Goal: Task Accomplishment & Management: Complete application form

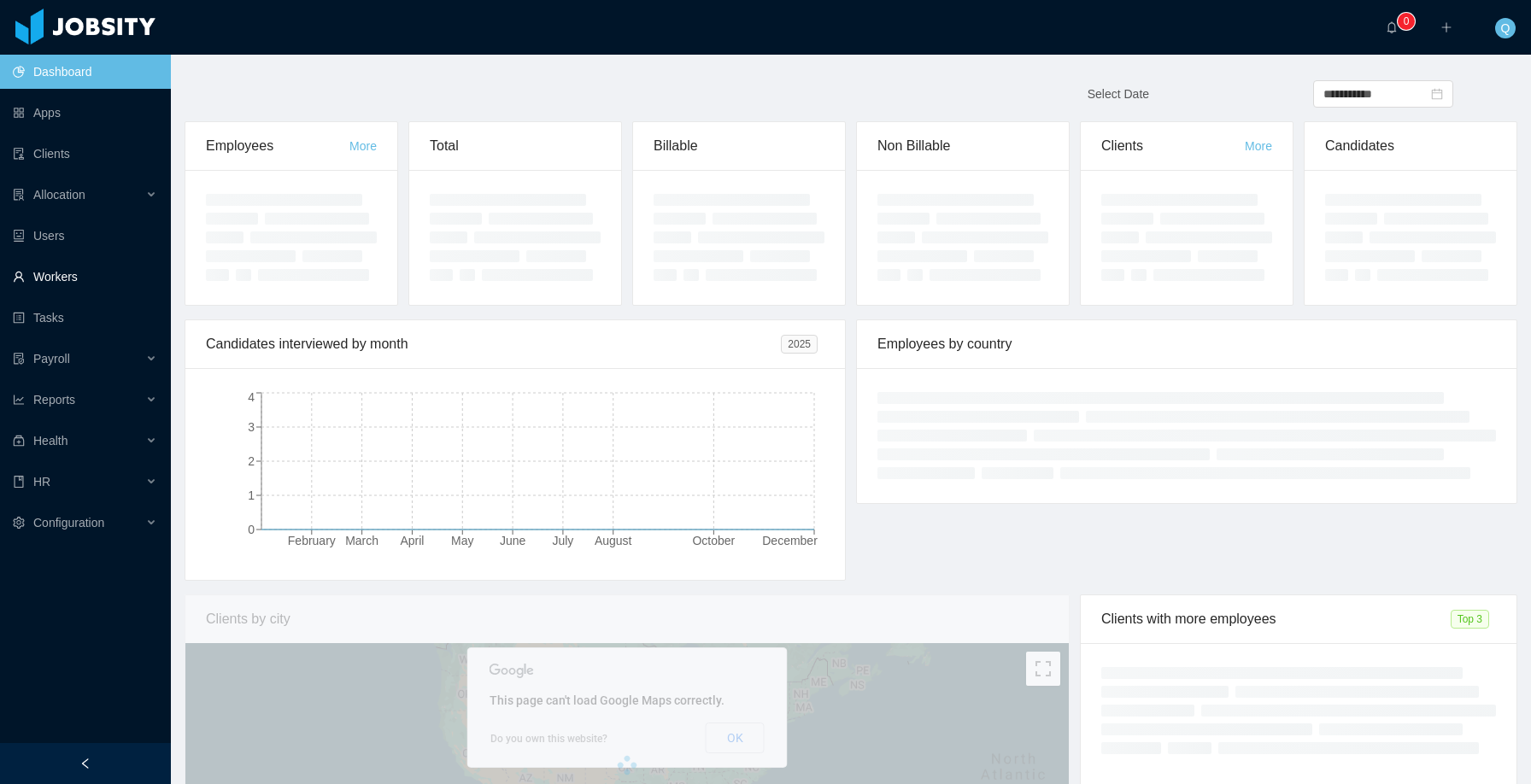
click at [107, 276] on link "Workers" at bounding box center [85, 276] width 144 height 35
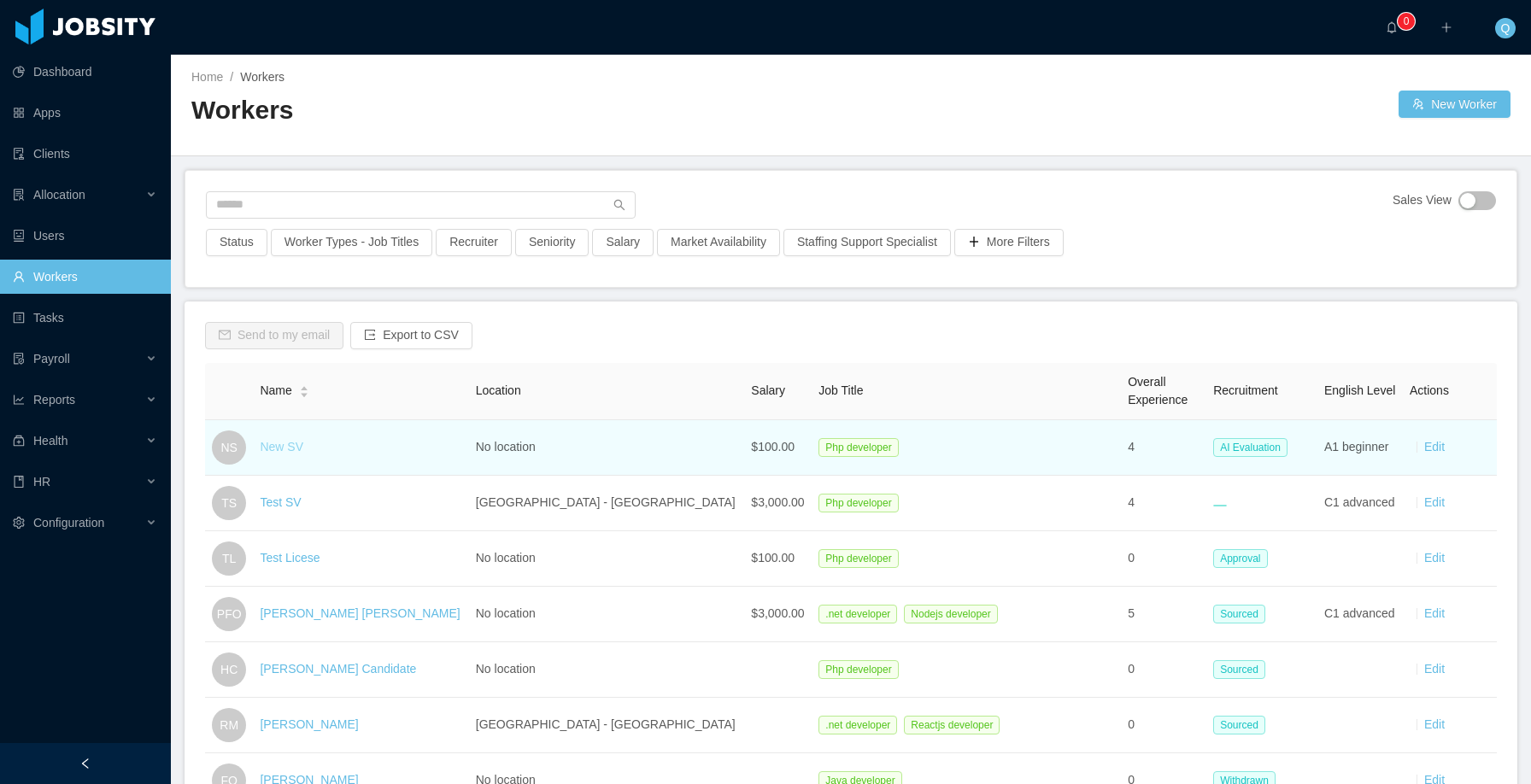
click at [294, 449] on link "New SV" at bounding box center [282, 446] width 43 height 14
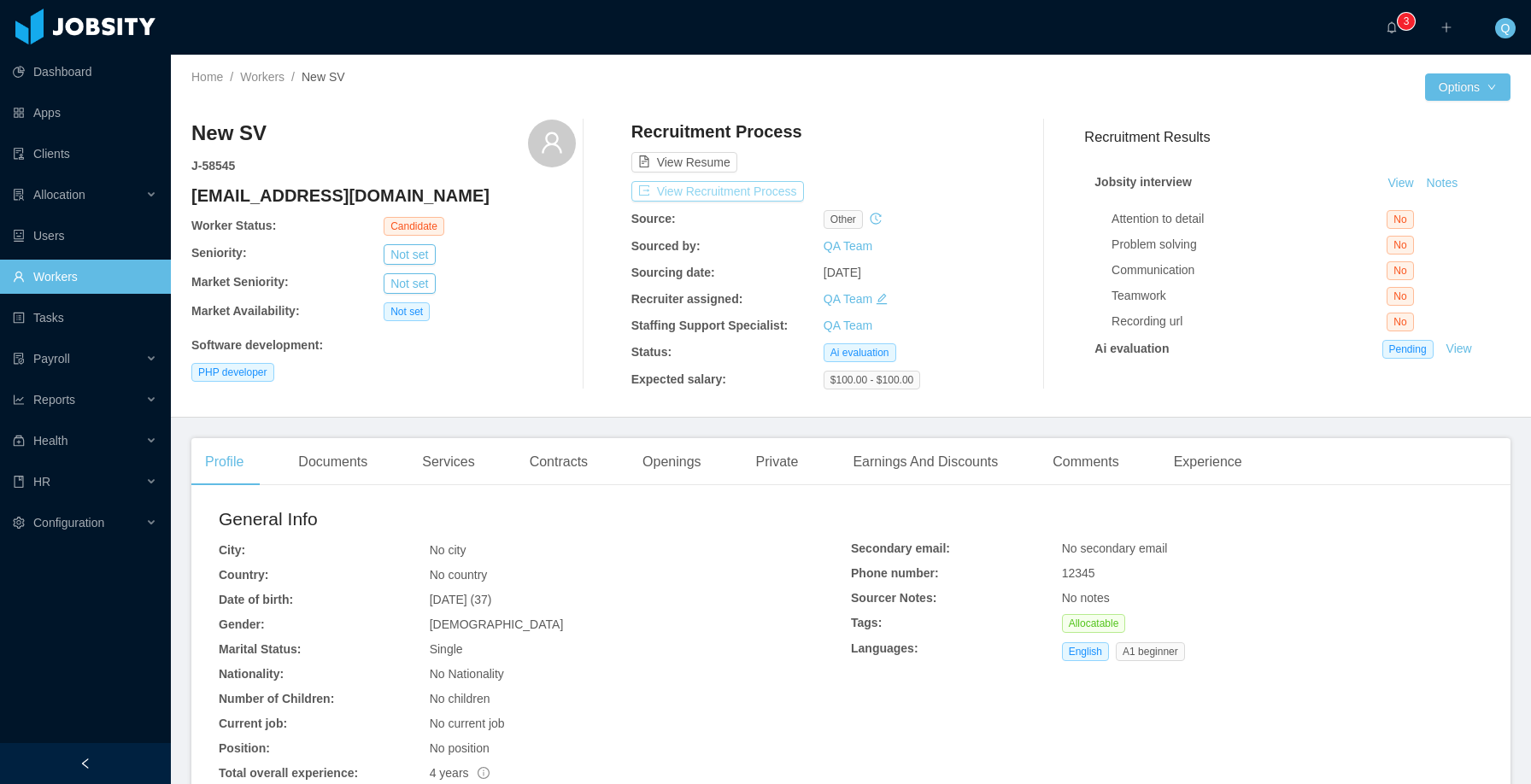
click at [705, 194] on button "View Recruitment Process" at bounding box center [717, 191] width 173 height 21
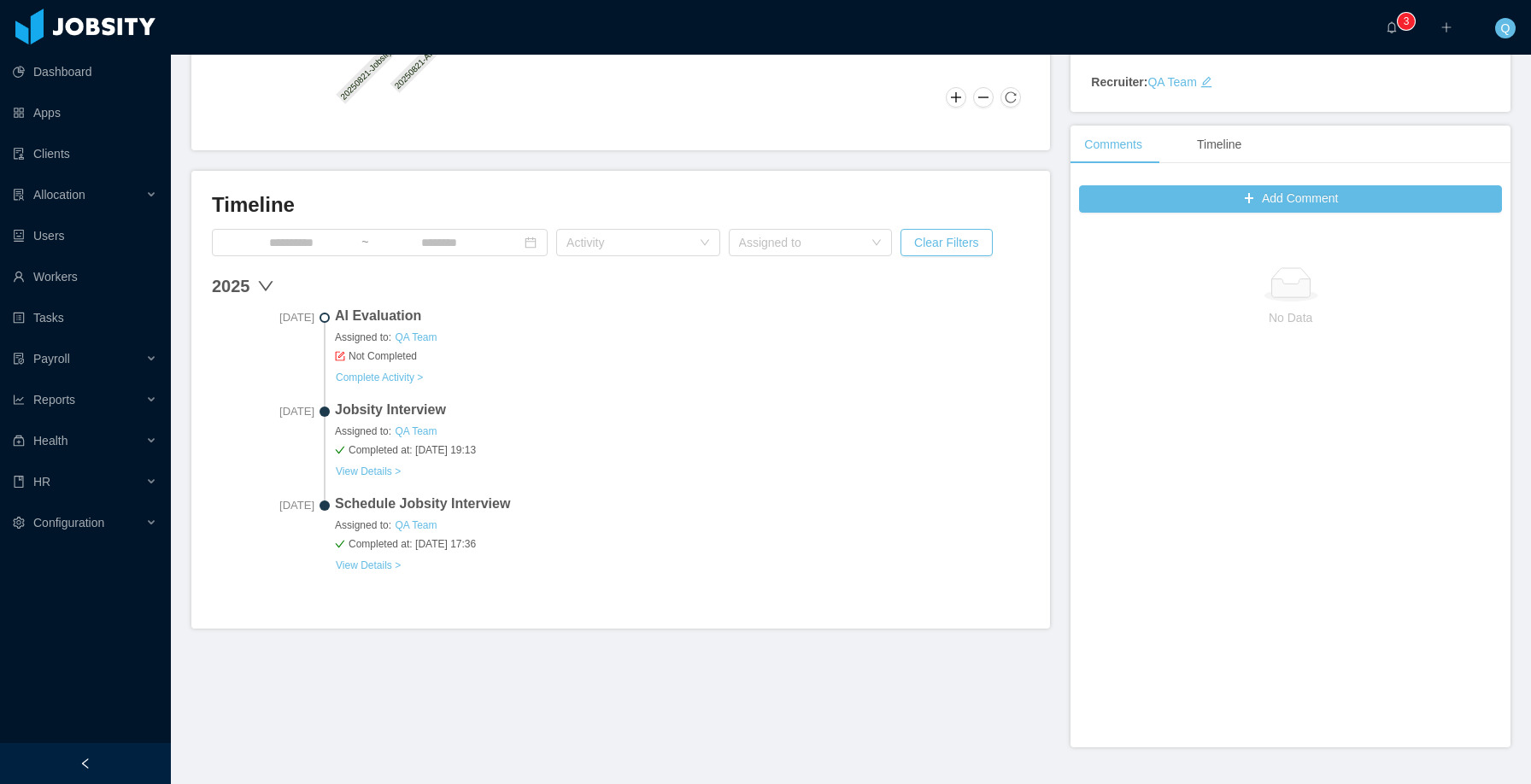
scroll to position [401, 0]
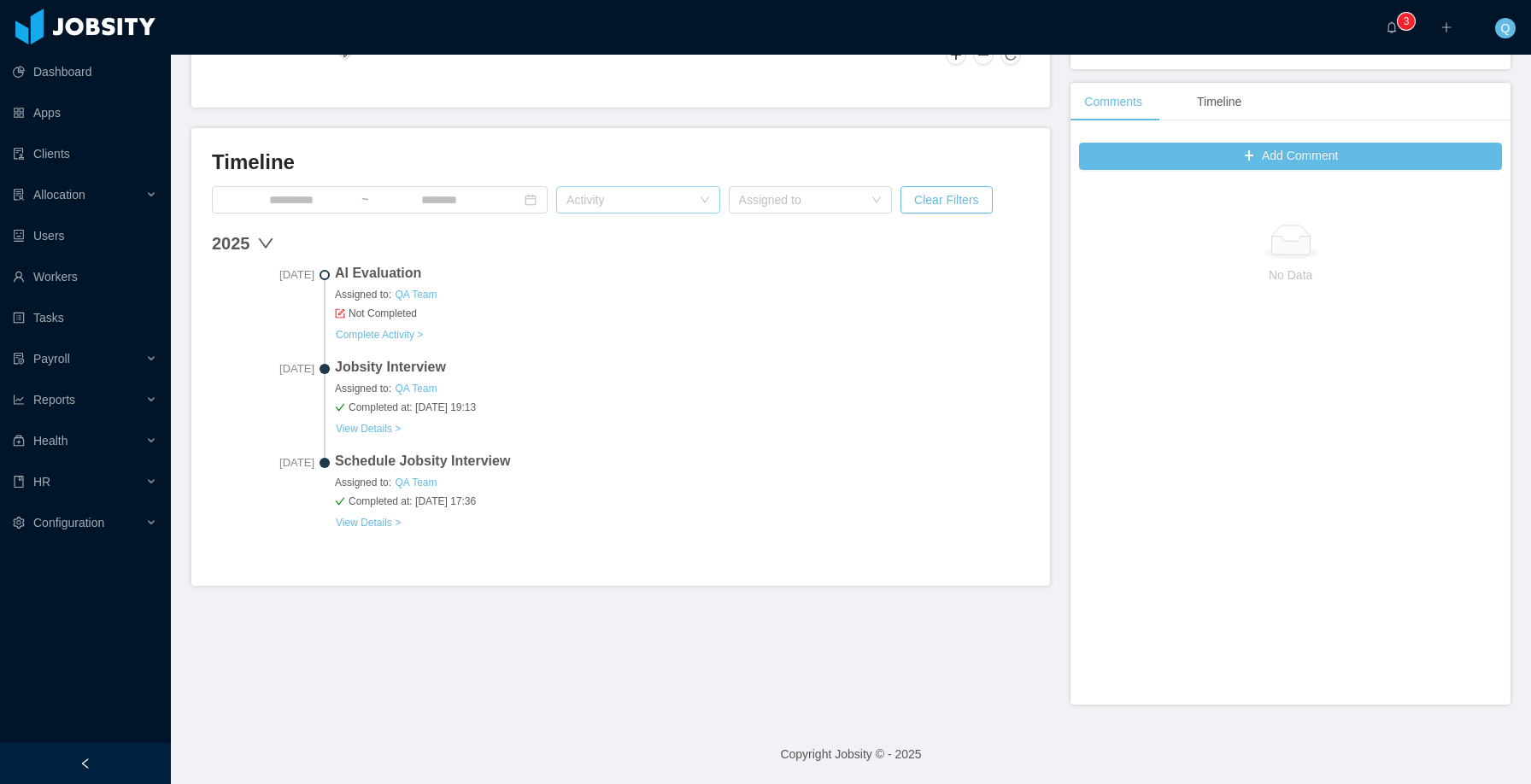
click at [594, 202] on div "Activity" at bounding box center [628, 199] width 124 height 17
click at [760, 194] on div "Assigned to" at bounding box center [801, 199] width 124 height 17
click at [761, 194] on div "Assigned to" at bounding box center [801, 199] width 124 height 17
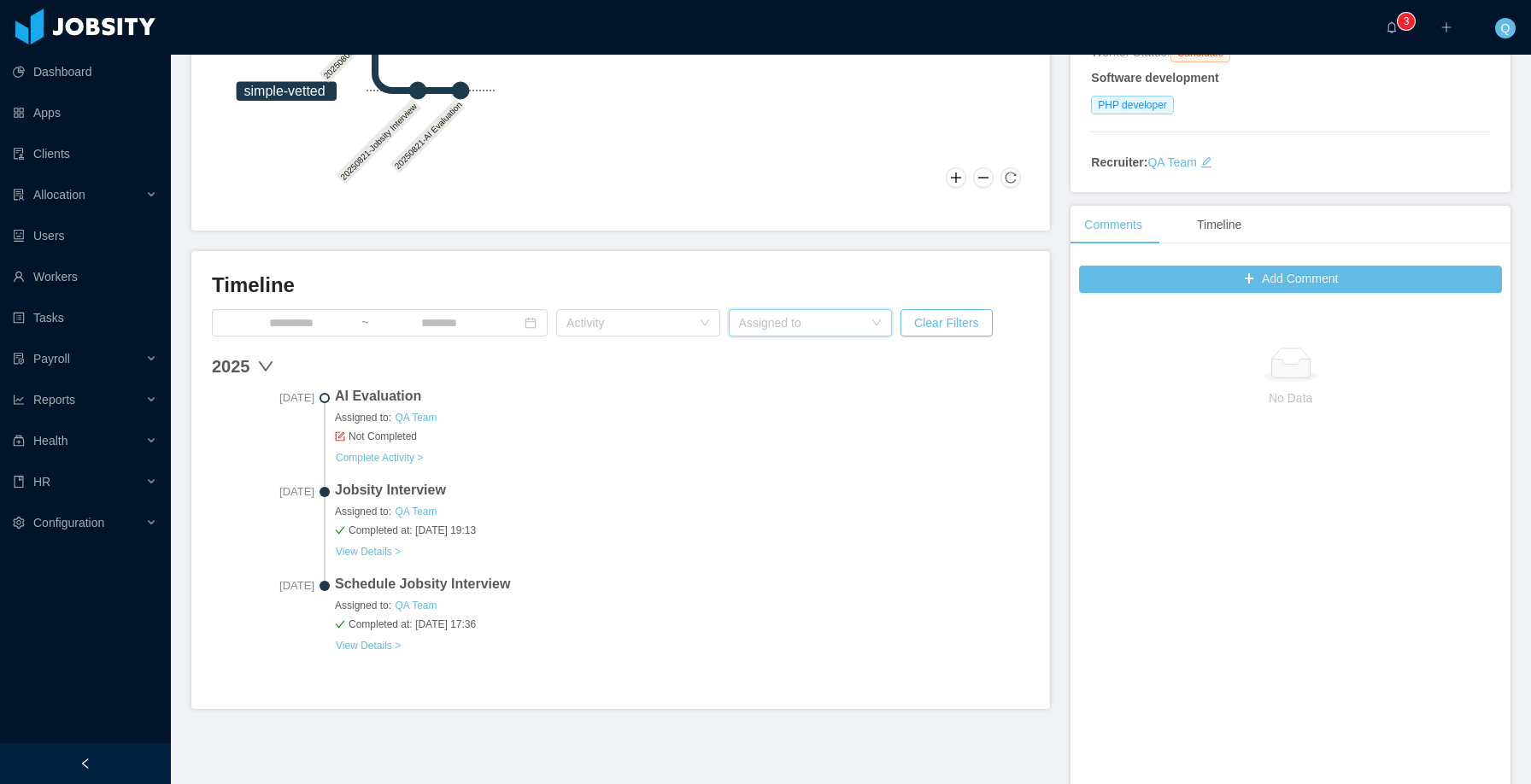
scroll to position [185, 0]
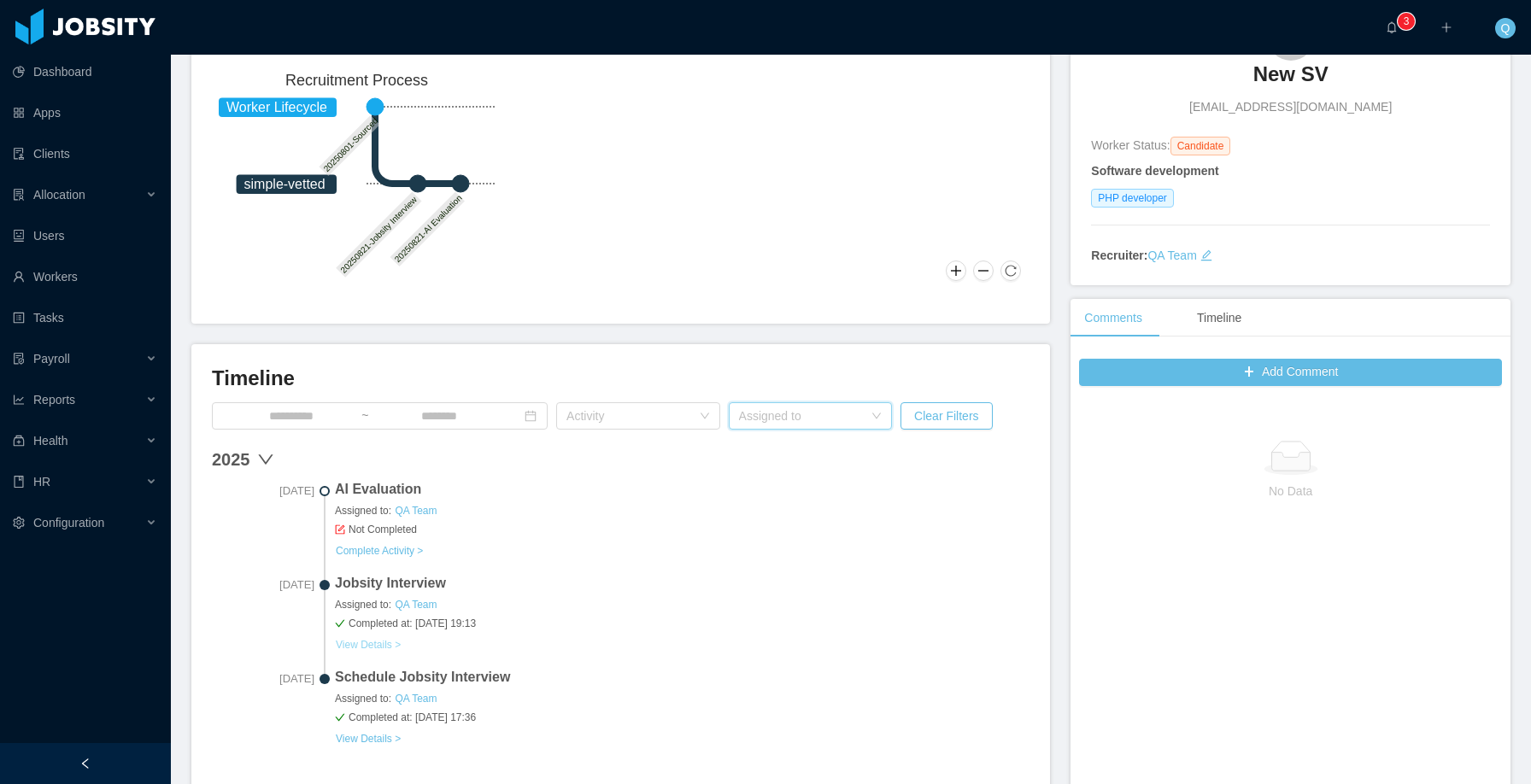
click at [383, 547] on link "View Details >" at bounding box center [367, 645] width 66 height 14
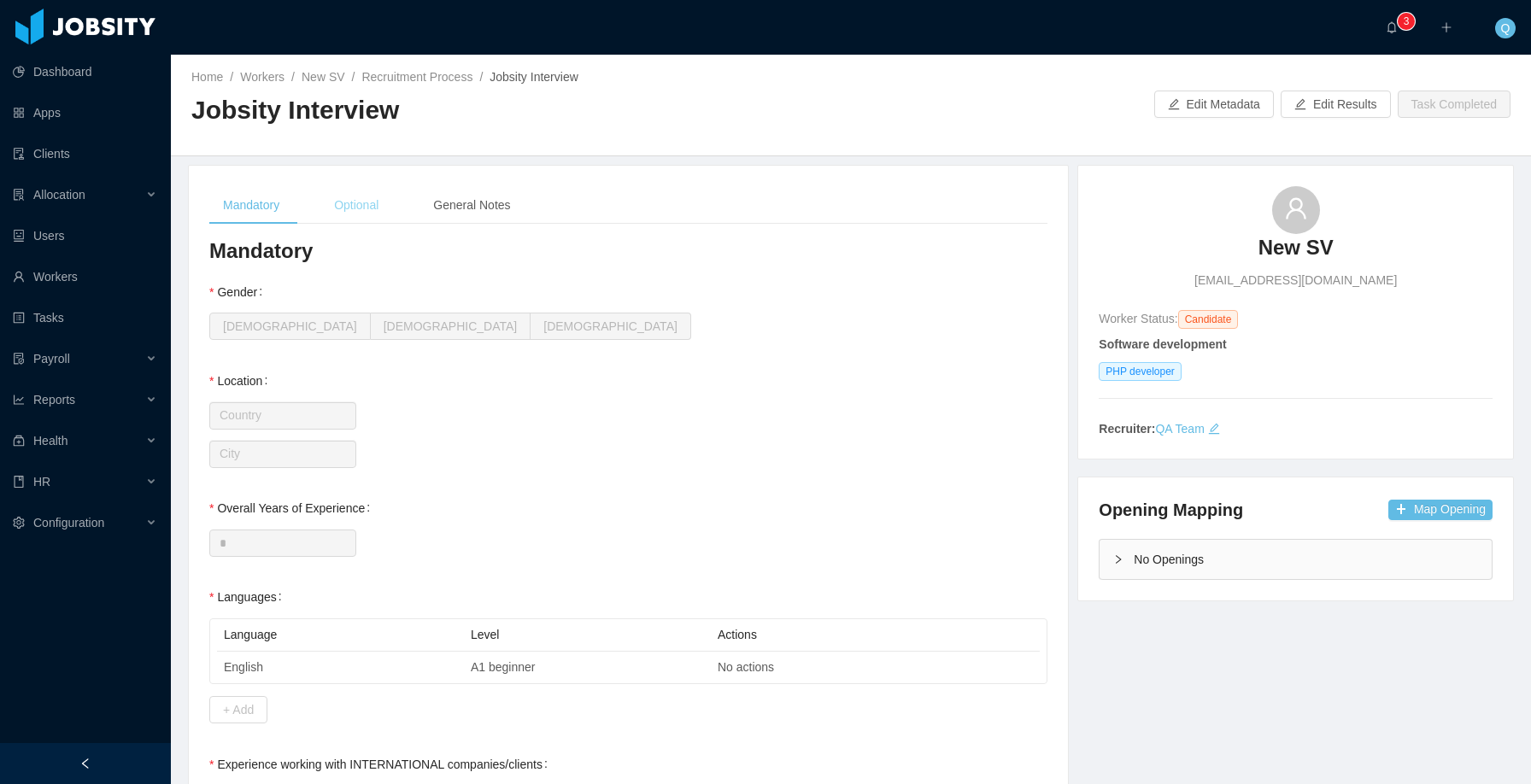
click at [376, 200] on div "Optional" at bounding box center [356, 205] width 72 height 39
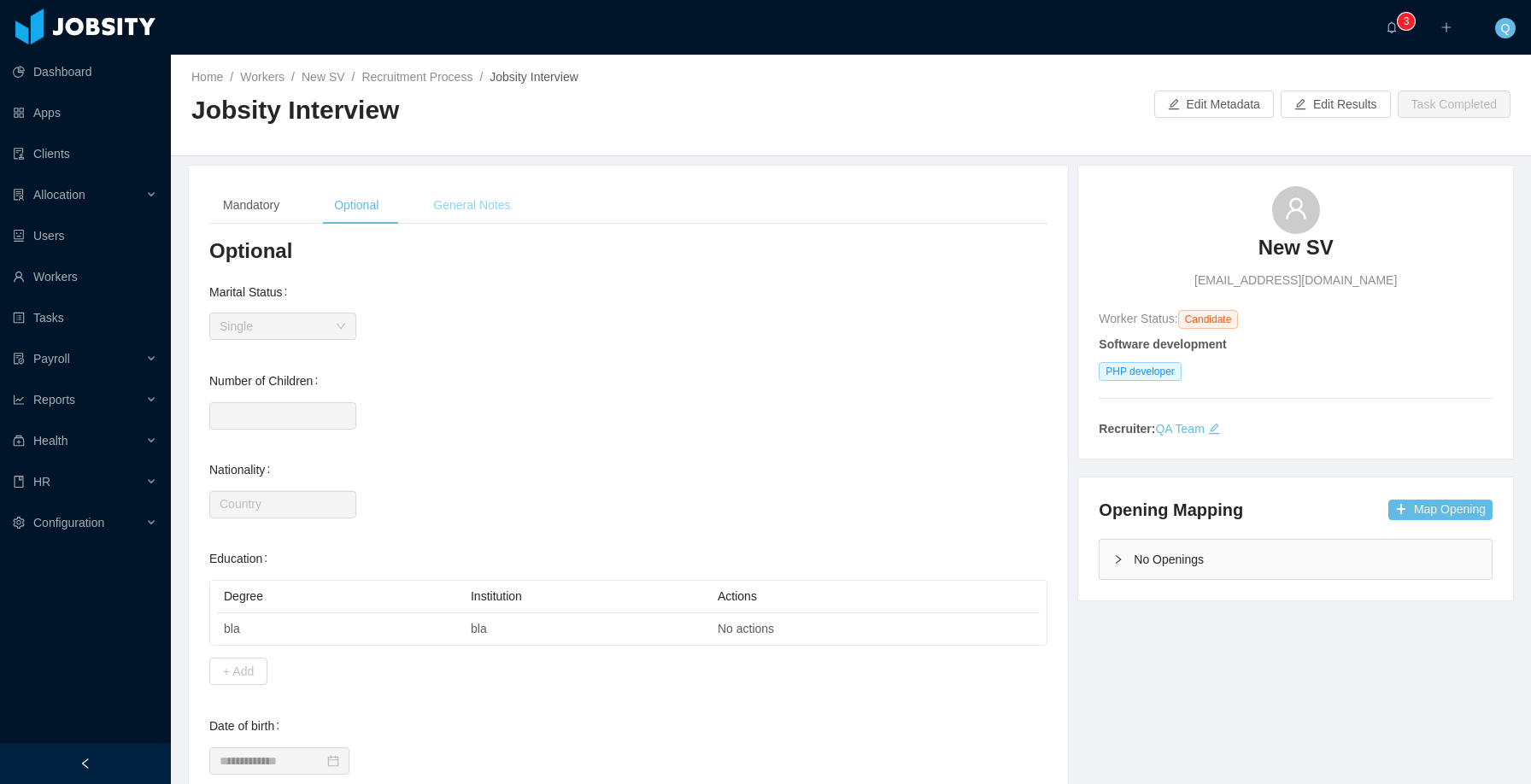
click at [486, 203] on div "General Notes" at bounding box center [472, 205] width 105 height 39
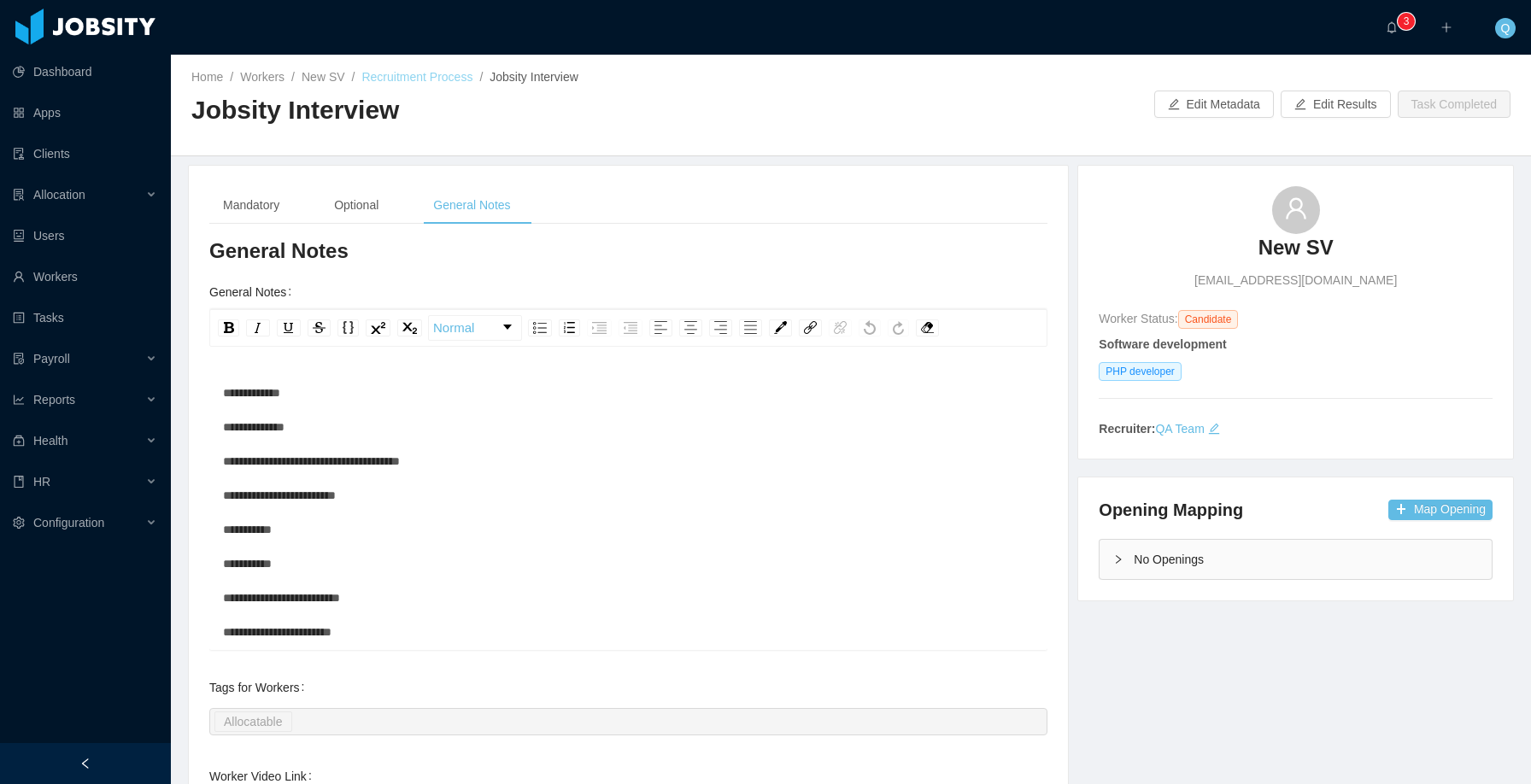
click at [452, 81] on link "Recruitment Process" at bounding box center [417, 77] width 111 height 14
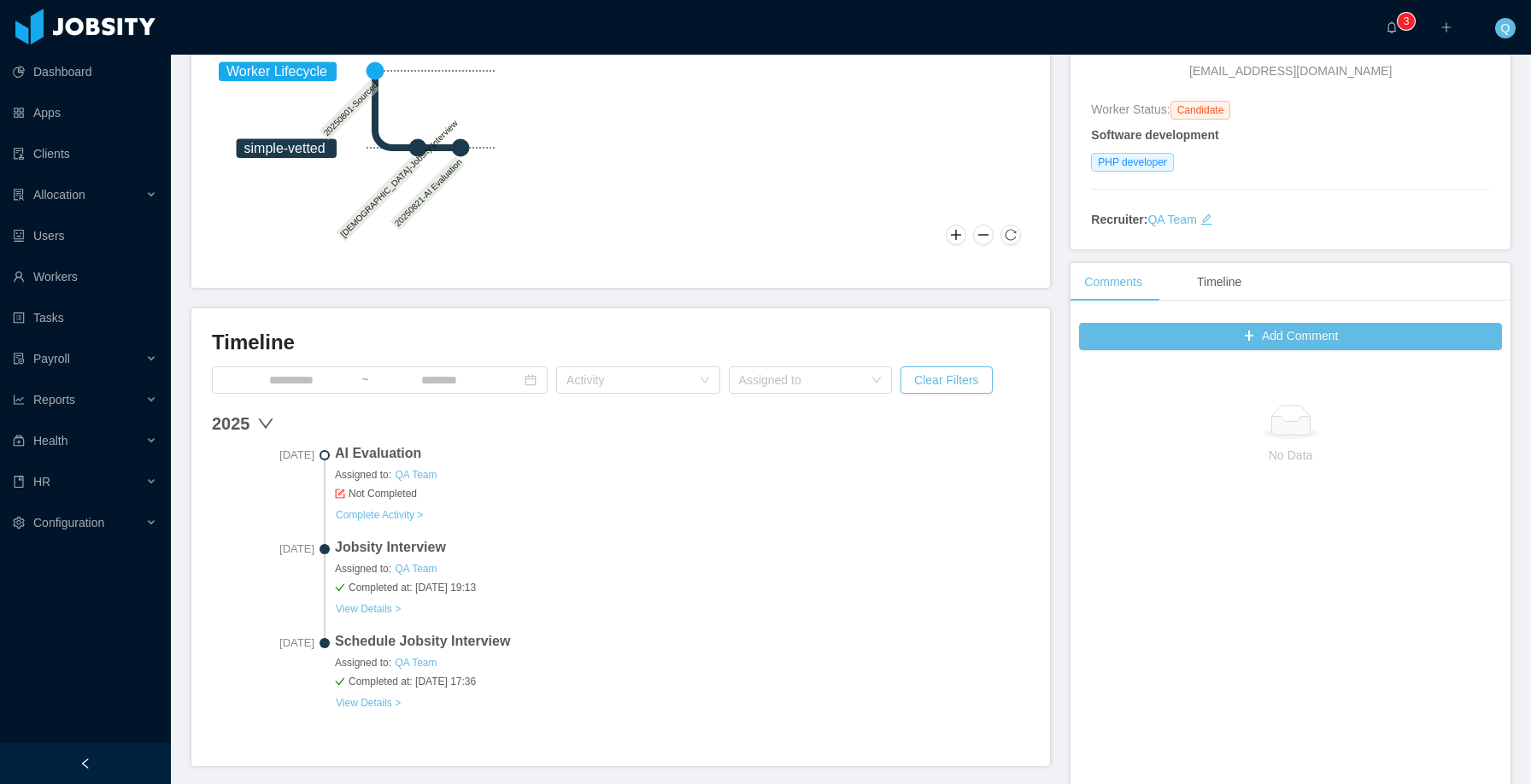
scroll to position [222, 0]
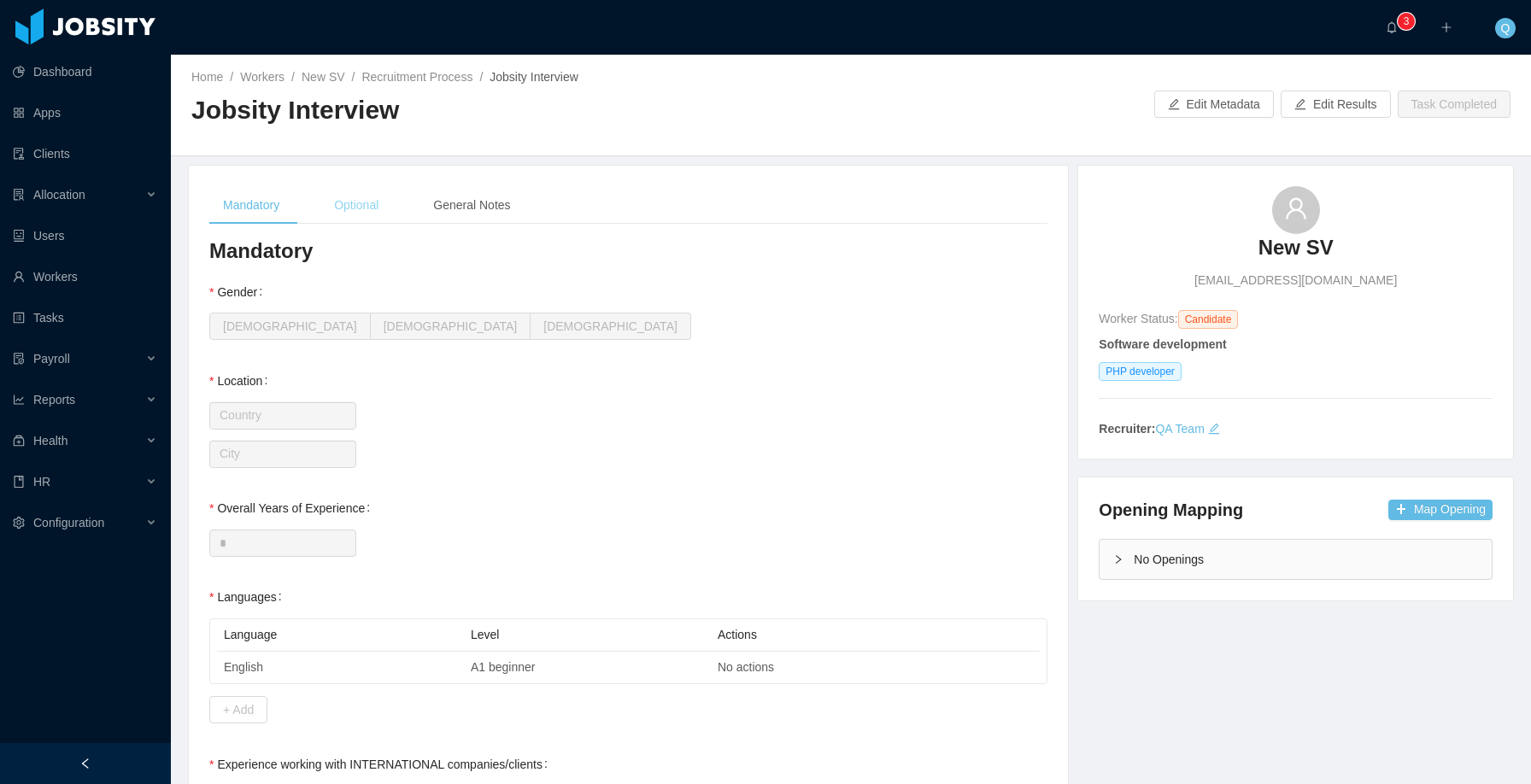
click at [375, 215] on div "Optional" at bounding box center [356, 205] width 72 height 39
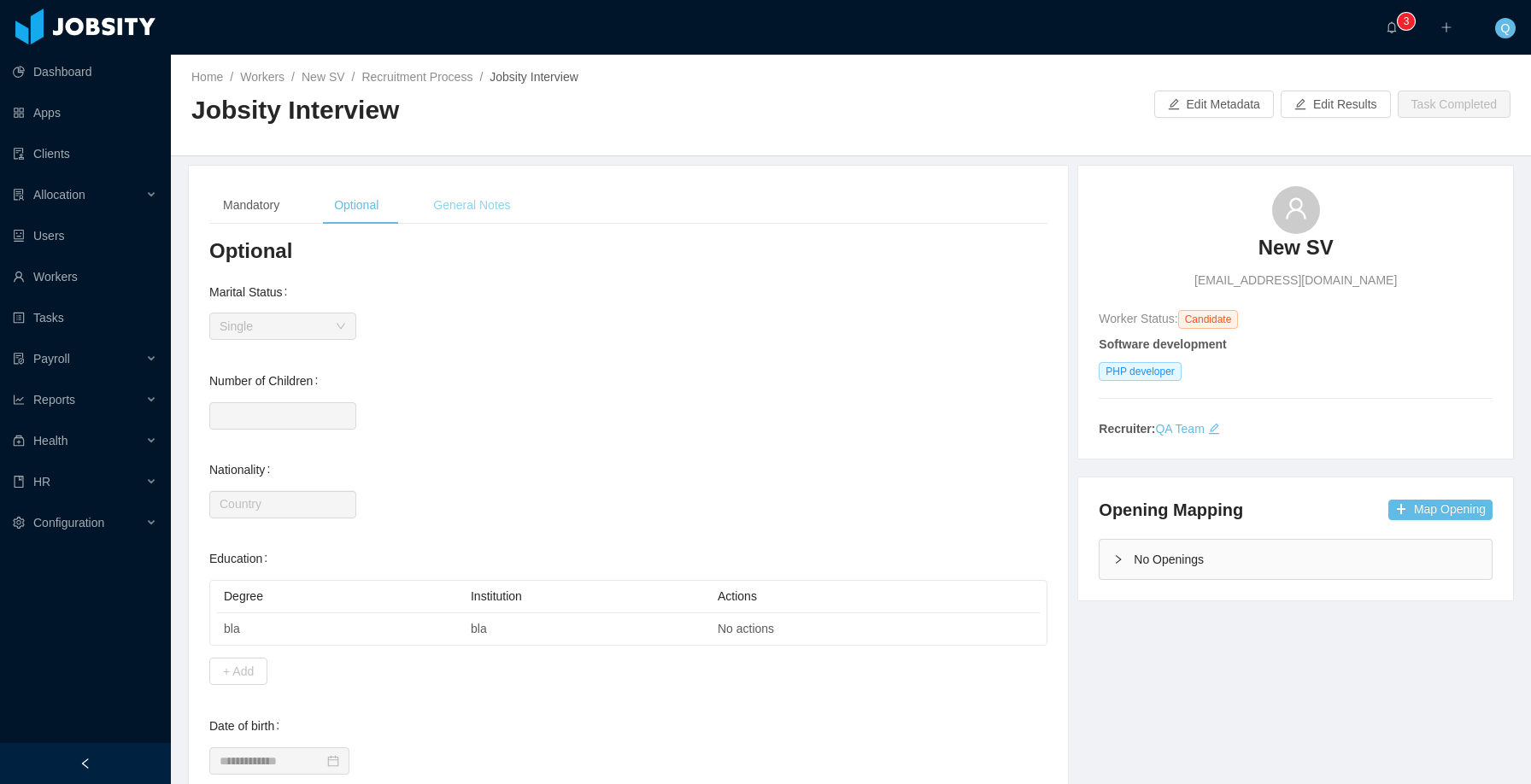
click at [471, 204] on div "General Notes" at bounding box center [472, 205] width 105 height 39
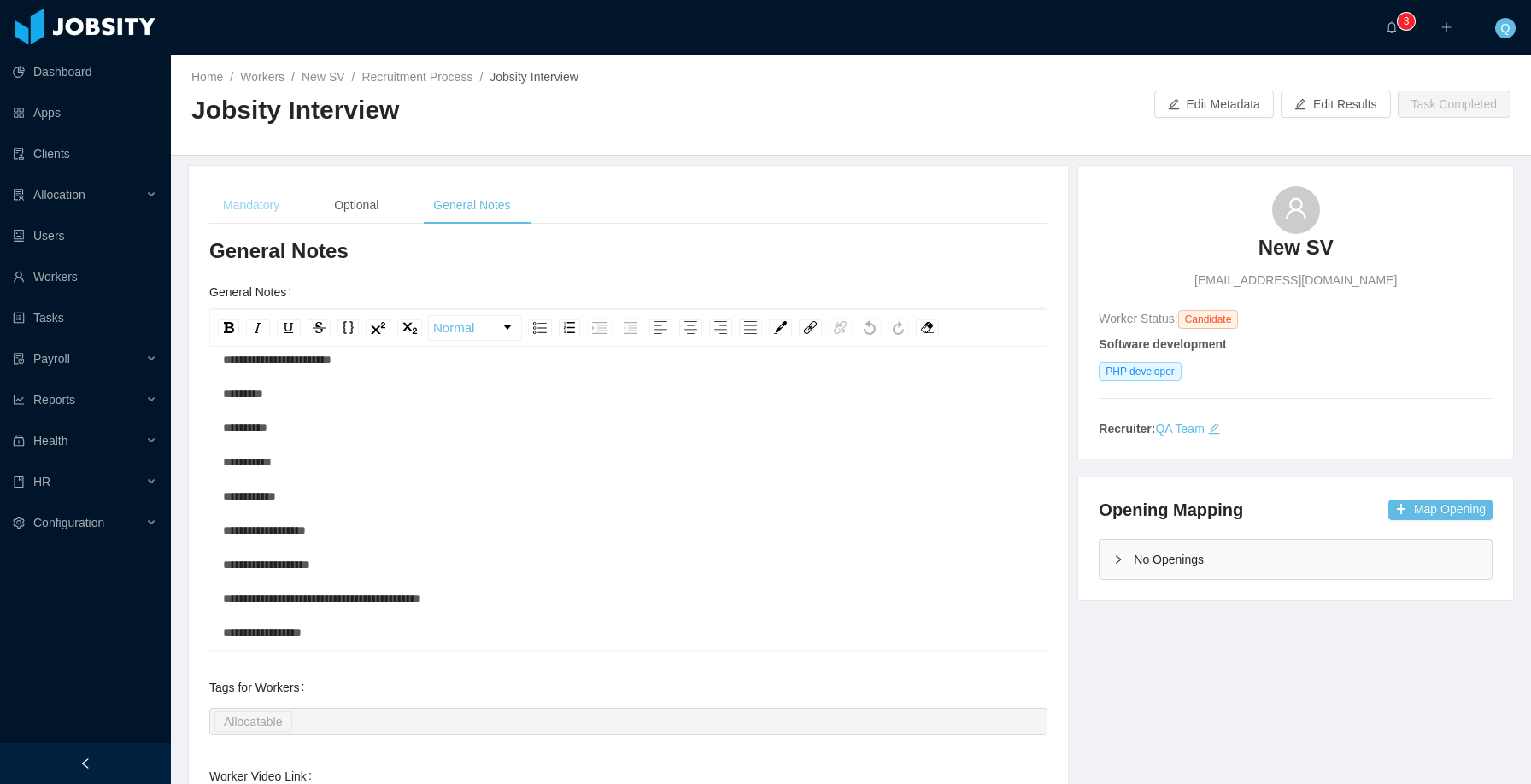
click at [261, 215] on div "Mandatory" at bounding box center [251, 205] width 84 height 39
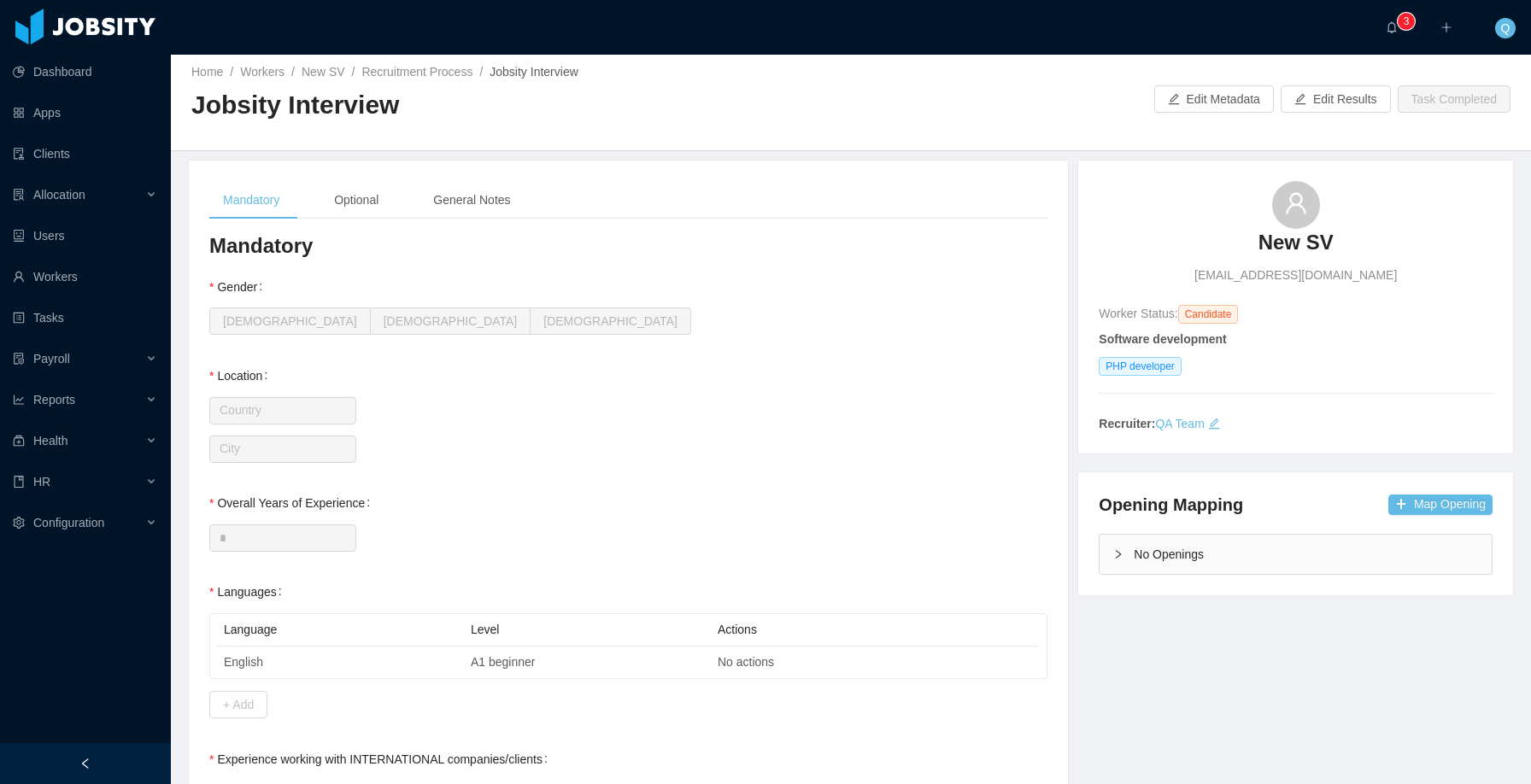
scroll to position [4, 0]
click at [415, 73] on link "Recruitment Process" at bounding box center [417, 73] width 111 height 14
